Goal: Transaction & Acquisition: Purchase product/service

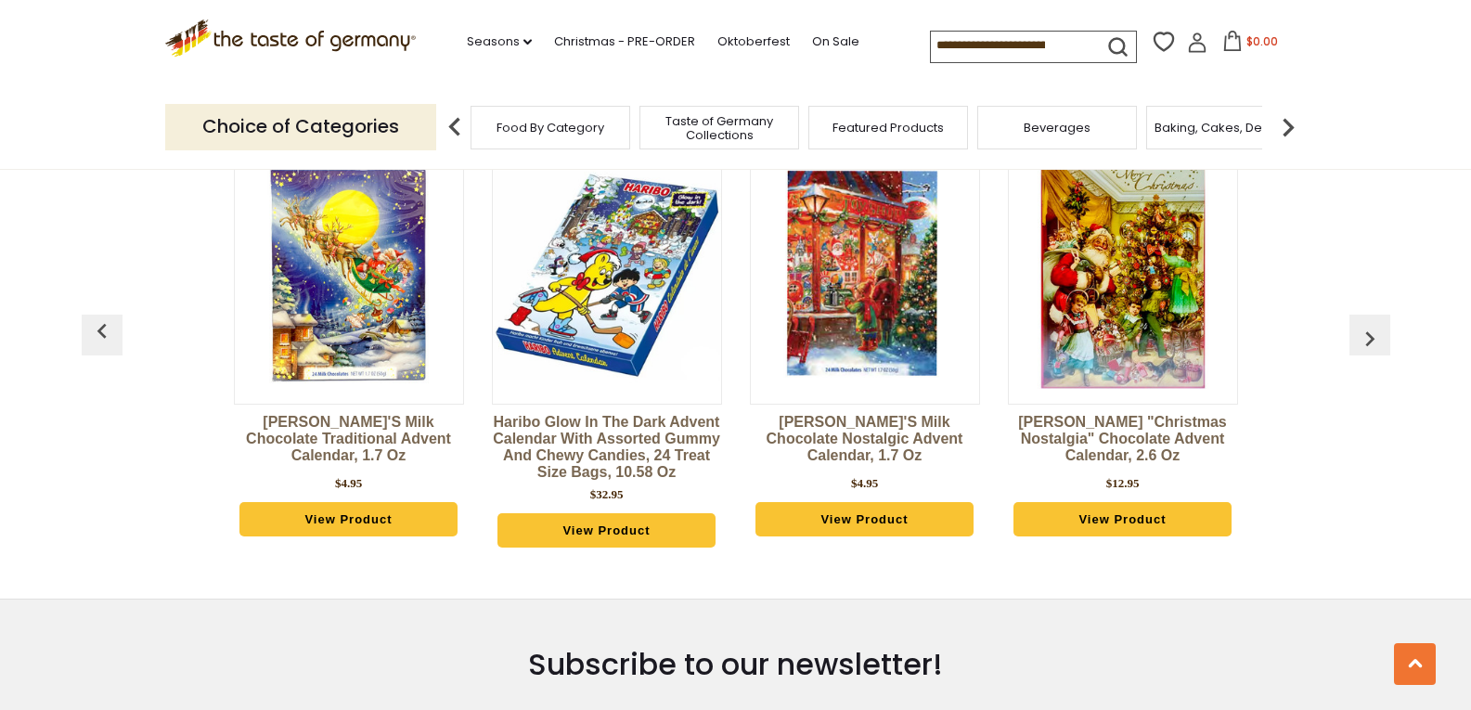
scroll to position [4117, 0]
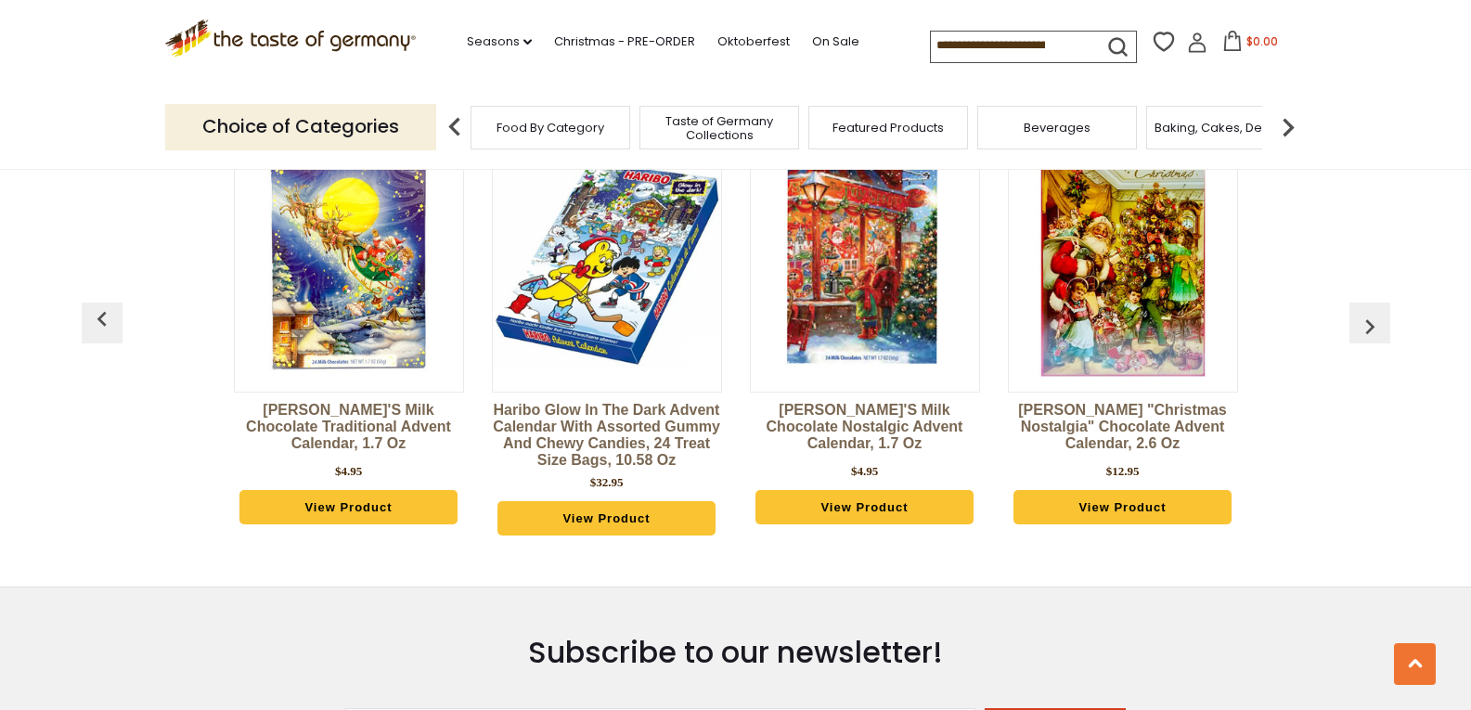
click at [836, 490] on link "View Product" at bounding box center [864, 507] width 219 height 35
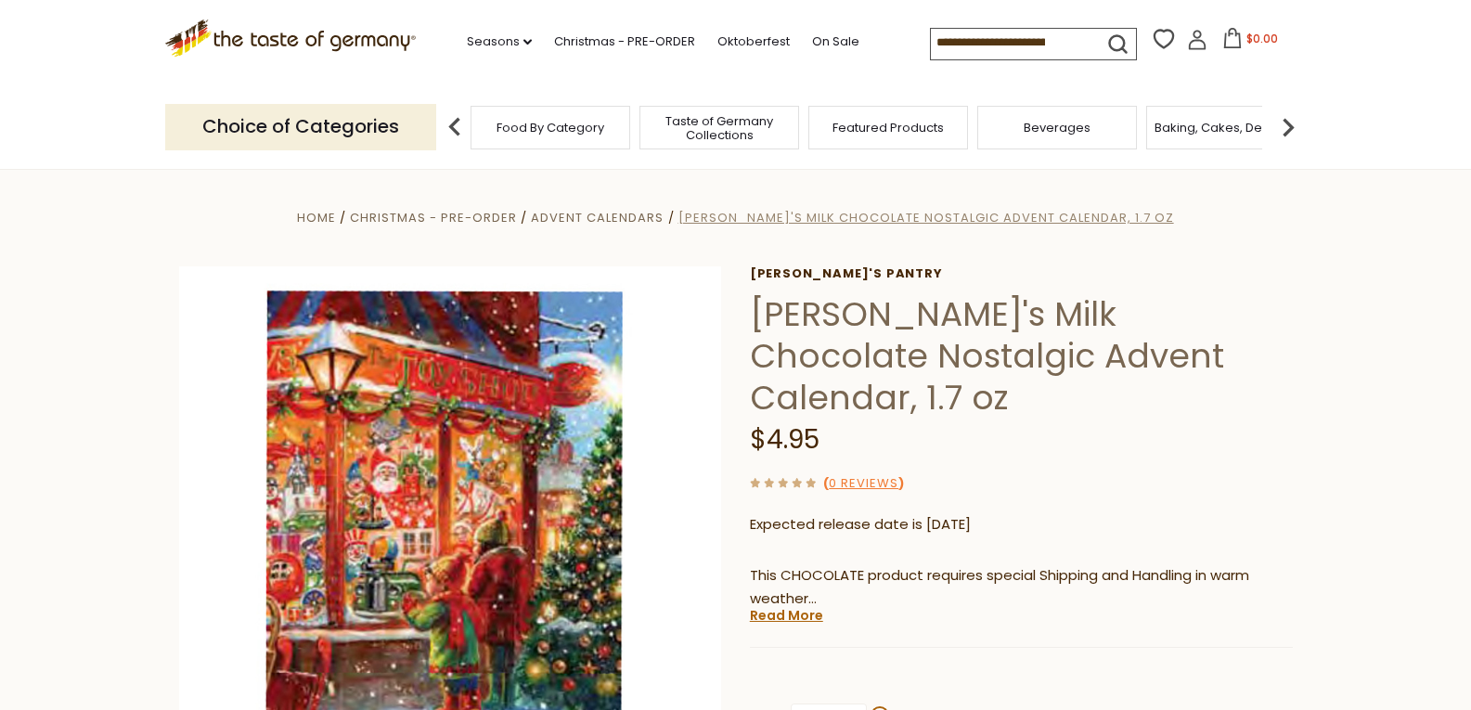
click at [977, 217] on span "[PERSON_NAME]'s Milk Chocolate Nostalgic Advent Calendar, 1.7 oz" at bounding box center [925, 218] width 495 height 18
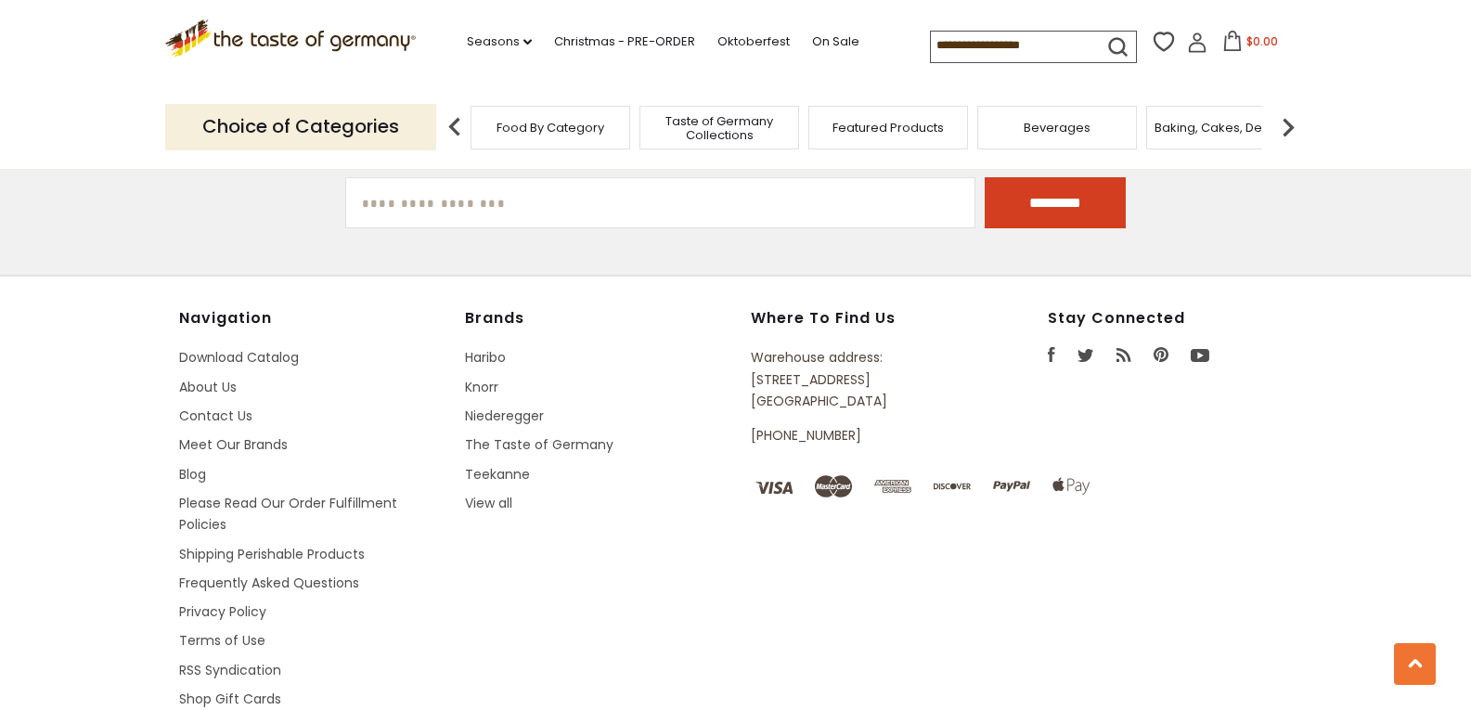
scroll to position [2697, 0]
